Goal: Information Seeking & Learning: Learn about a topic

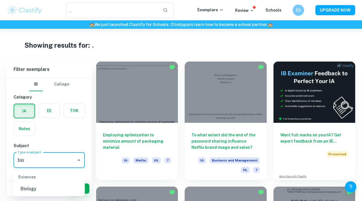
click at [25, 185] on li "Biology" at bounding box center [49, 189] width 71 height 10
type input "Biology"
click at [83, 14] on input "." at bounding box center [112, 10] width 93 height 16
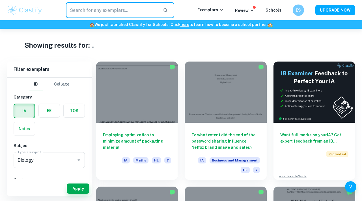
paste input "saccharomyces cerevisiae"
type input "saccharomyces cerevisiae temperature"
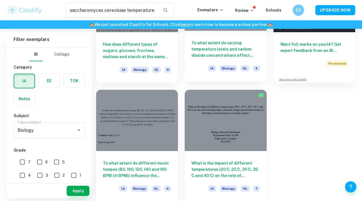
scroll to position [92, 0]
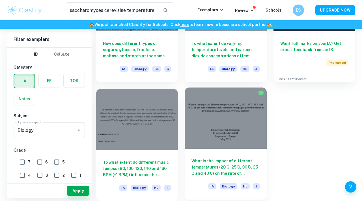
click at [236, 122] on div at bounding box center [226, 118] width 82 height 61
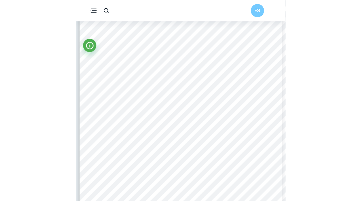
scroll to position [614, 0]
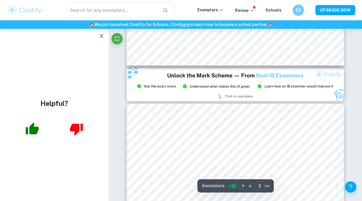
type input "3"
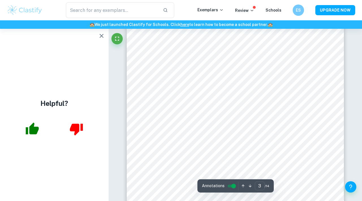
scroll to position [754, 0]
